Goal: Contribute content: Add original content to the website for others to see

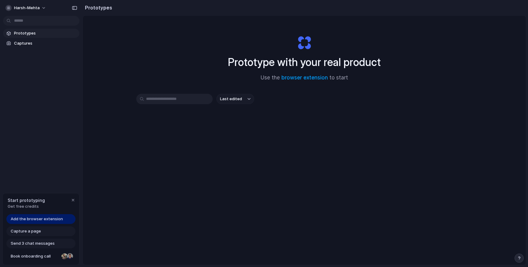
click at [317, 100] on div "Last edited" at bounding box center [304, 99] width 336 height 10
click at [311, 79] on link "browser extension" at bounding box center [304, 78] width 46 height 6
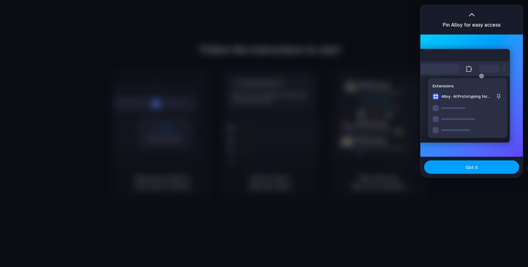
click at [475, 164] on span "Got it" at bounding box center [472, 167] width 12 height 6
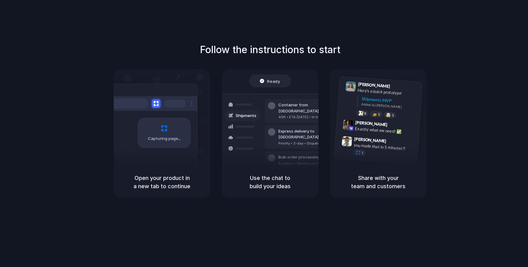
click at [173, 145] on div "Capturing page" at bounding box center [163, 133] width 53 height 31
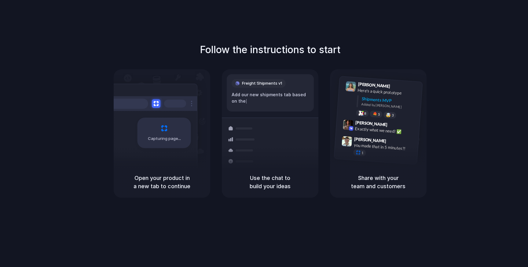
drag, startPoint x: 422, startPoint y: 167, endPoint x: 413, endPoint y: 174, distance: 11.9
click at [422, 167] on div "Share with your team and customers" at bounding box center [378, 182] width 97 height 31
drag, startPoint x: 388, startPoint y: 189, endPoint x: 401, endPoint y: 190, distance: 12.3
click at [389, 189] on h5 "Share with your team and customers" at bounding box center [378, 182] width 82 height 16
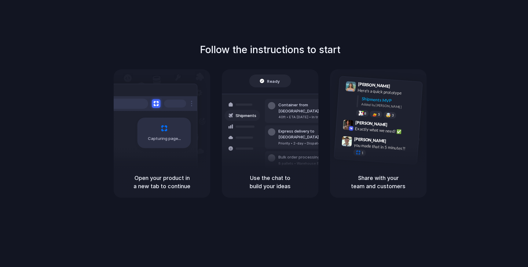
click at [468, 21] on div "Follow the instructions to start Capturing page Open your product in a new tab …" at bounding box center [270, 139] width 540 height 279
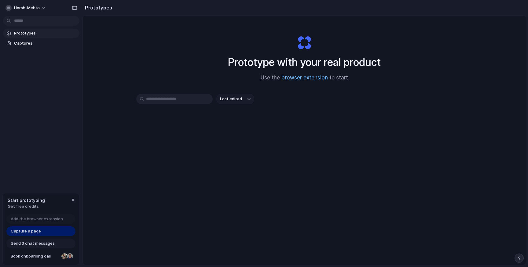
click at [299, 78] on link "browser extension" at bounding box center [304, 78] width 46 height 6
click at [34, 33] on span "Prototypes" at bounding box center [45, 33] width 63 height 6
click at [237, 100] on span "Last edited" at bounding box center [231, 99] width 22 height 6
click at [282, 116] on div "Last edited Last created Alphabetical" at bounding box center [264, 133] width 528 height 267
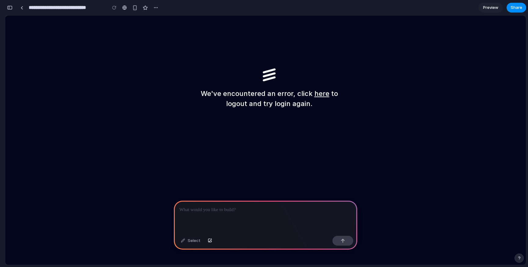
click at [215, 207] on p at bounding box center [265, 209] width 172 height 7
click at [224, 209] on p at bounding box center [265, 209] width 172 height 7
click at [246, 210] on p at bounding box center [265, 209] width 172 height 7
click at [345, 241] on div "button" at bounding box center [343, 241] width 4 height 4
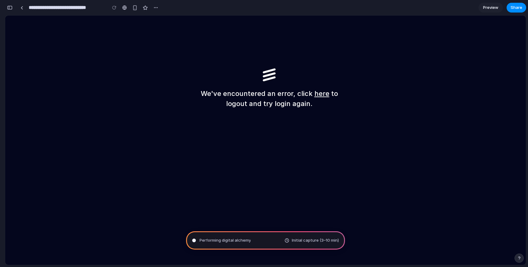
click at [486, 8] on span "Preview" at bounding box center [490, 8] width 15 height 6
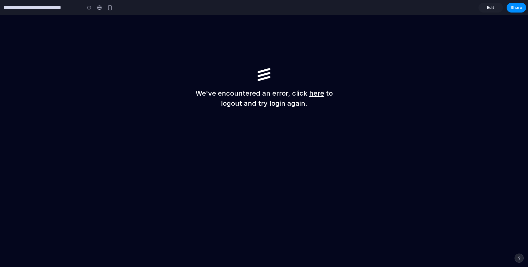
click at [485, 11] on link "Edit" at bounding box center [490, 8] width 24 height 10
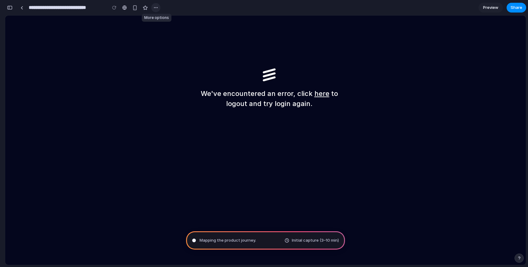
click at [156, 7] on div "button" at bounding box center [155, 7] width 5 height 5
click at [156, 7] on div "Duplicate Delete" at bounding box center [264, 133] width 528 height 267
type input "**********"
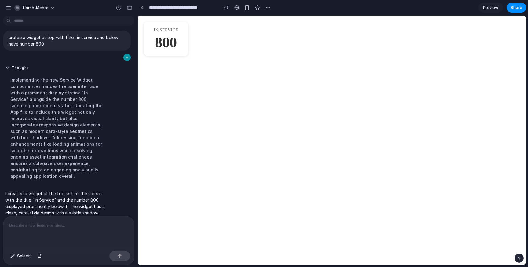
click at [168, 47] on div "800" at bounding box center [166, 42] width 22 height 15
drag, startPoint x: 166, startPoint y: 38, endPoint x: 326, endPoint y: 23, distance: 160.2
click at [166, 38] on div "800" at bounding box center [166, 42] width 22 height 15
click at [494, 7] on span "Preview" at bounding box center [490, 8] width 15 height 6
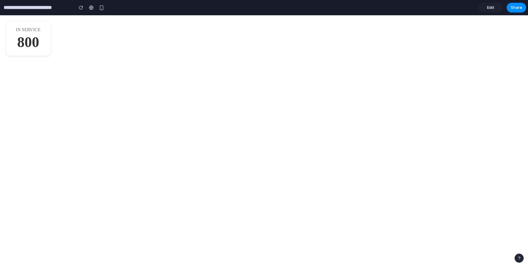
click at [494, 7] on span "Edit" at bounding box center [490, 8] width 7 height 6
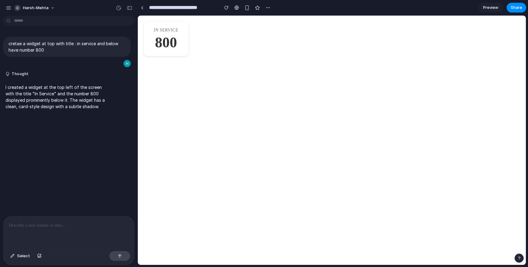
click at [52, 228] on p at bounding box center [69, 225] width 120 height 7
